Goal: Task Accomplishment & Management: Manage account settings

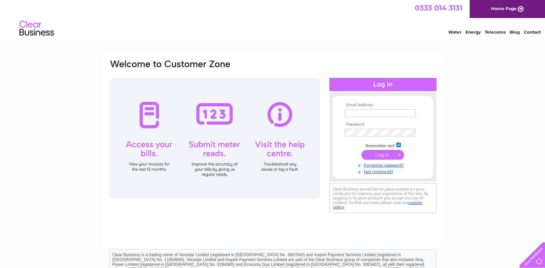
type input "[PERSON_NAME][EMAIL_ADDRESS][PERSON_NAME][DOMAIN_NAME]"
click at [375, 158] on input "submit" at bounding box center [383, 155] width 43 height 10
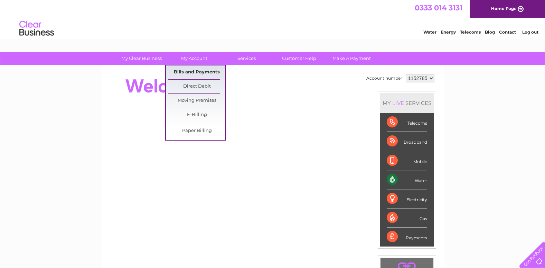
click at [191, 73] on link "Bills and Payments" at bounding box center [196, 72] width 57 height 14
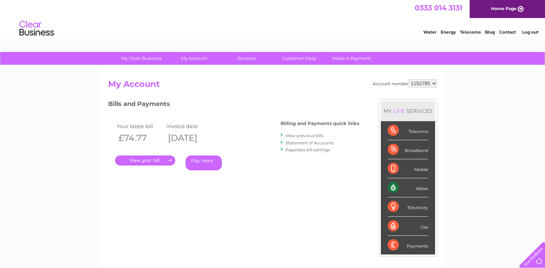
click at [157, 162] on link "." at bounding box center [145, 160] width 60 height 10
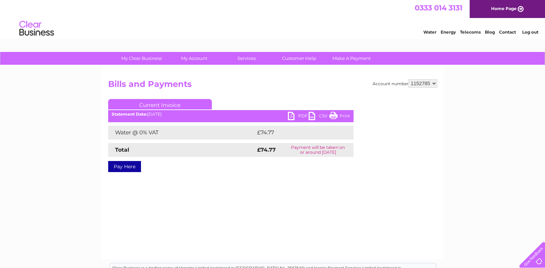
click at [291, 118] on link "PDF" at bounding box center [298, 117] width 21 height 10
